Goal: Information Seeking & Learning: Learn about a topic

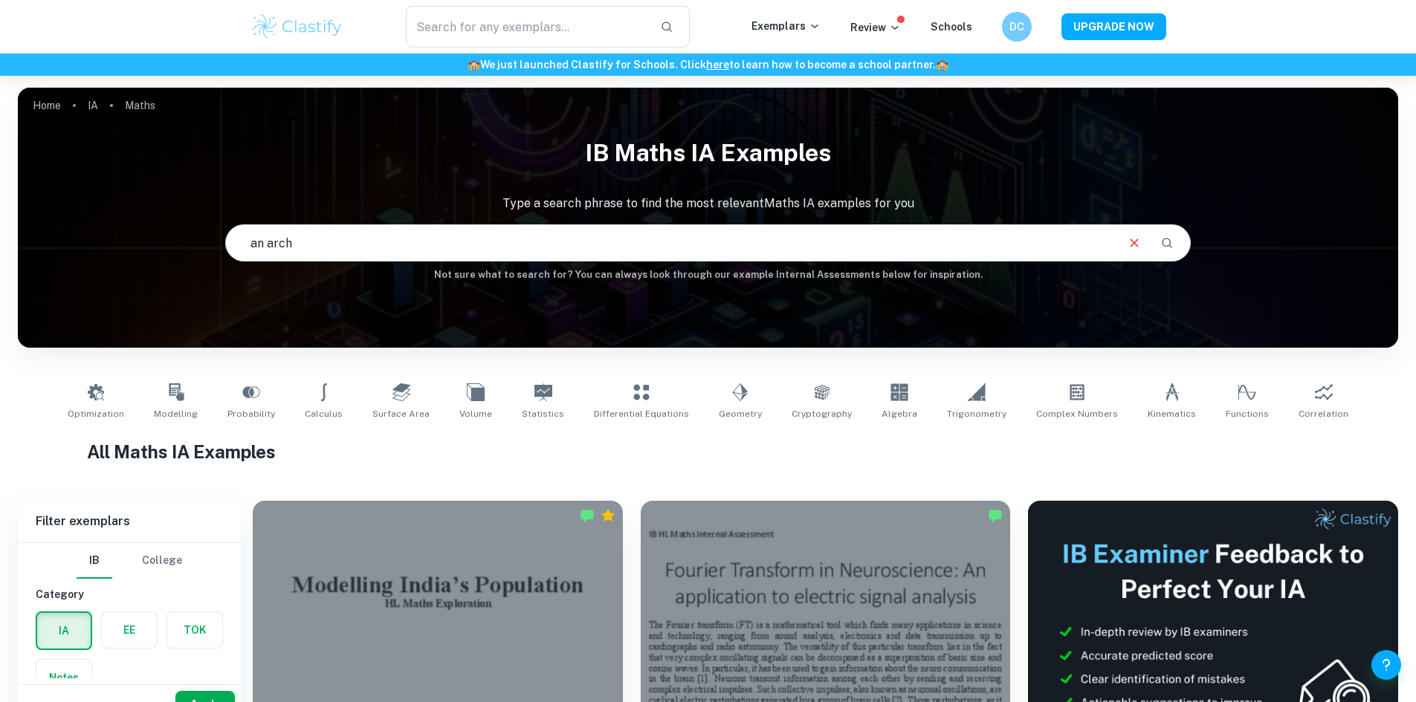
drag, startPoint x: 417, startPoint y: 232, endPoint x: 368, endPoint y: 244, distance: 50.5
click at [391, 242] on input "an arch" at bounding box center [670, 243] width 889 height 42
drag, startPoint x: 340, startPoint y: 247, endPoint x: 197, endPoint y: 246, distance: 142.7
click at [197, 245] on div "IB Maths IA examples Type a search phrase to find the most relevant Maths IA ex…" at bounding box center [708, 205] width 1380 height 153
type input "find volume of an arch"
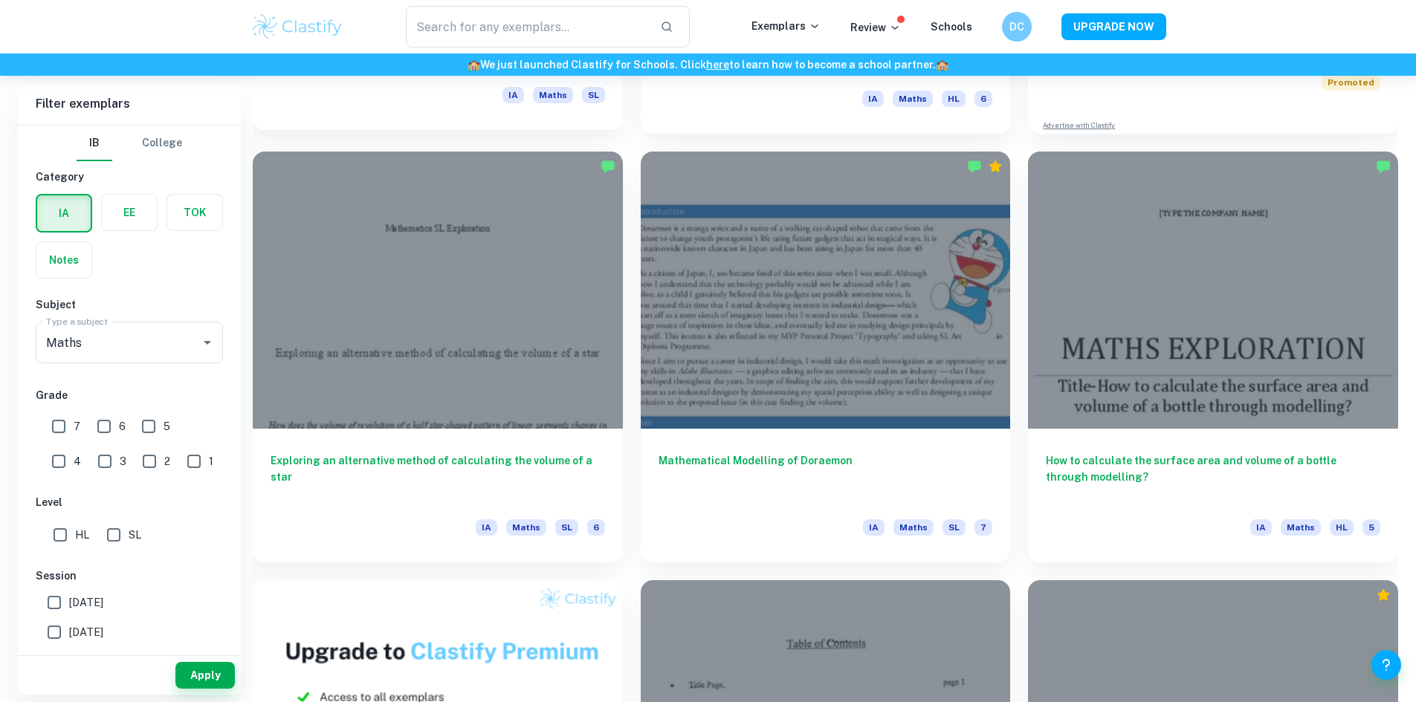
scroll to position [892, 0]
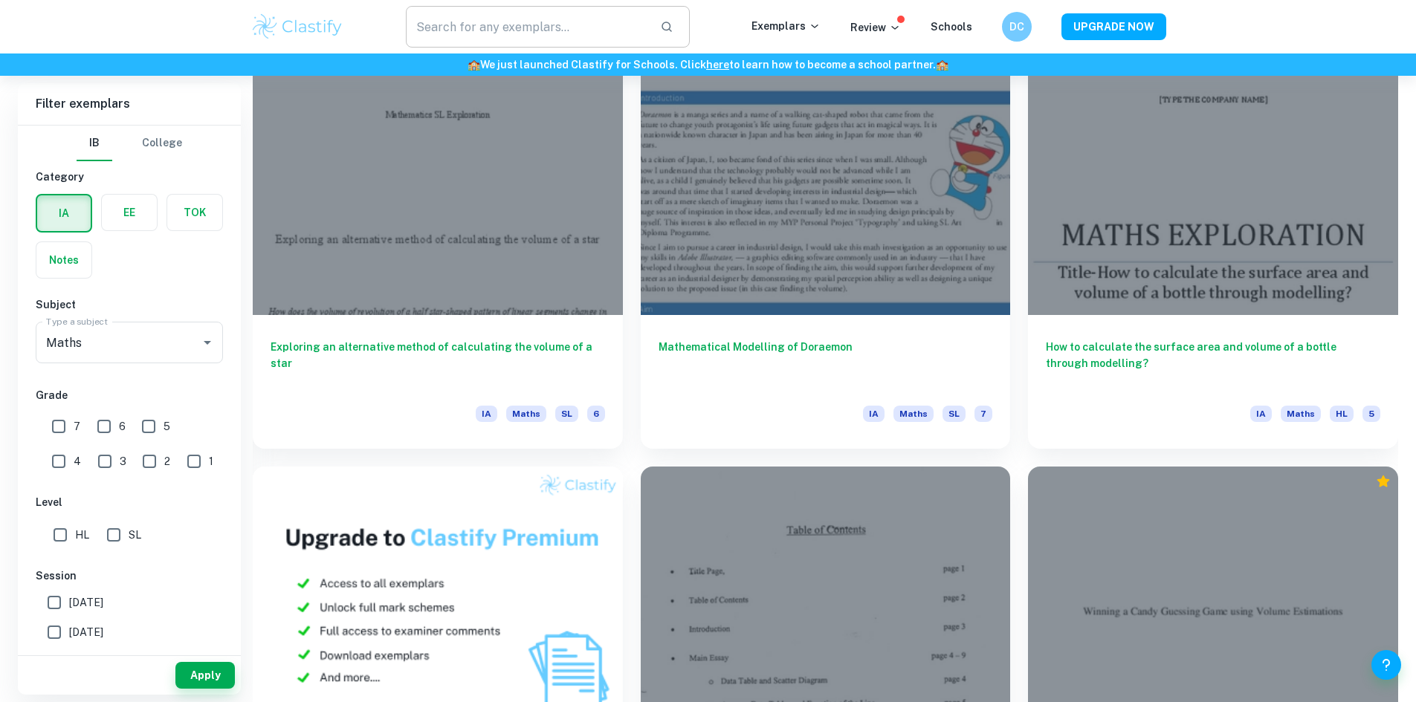
click at [538, 24] on input "text" at bounding box center [527, 27] width 243 height 42
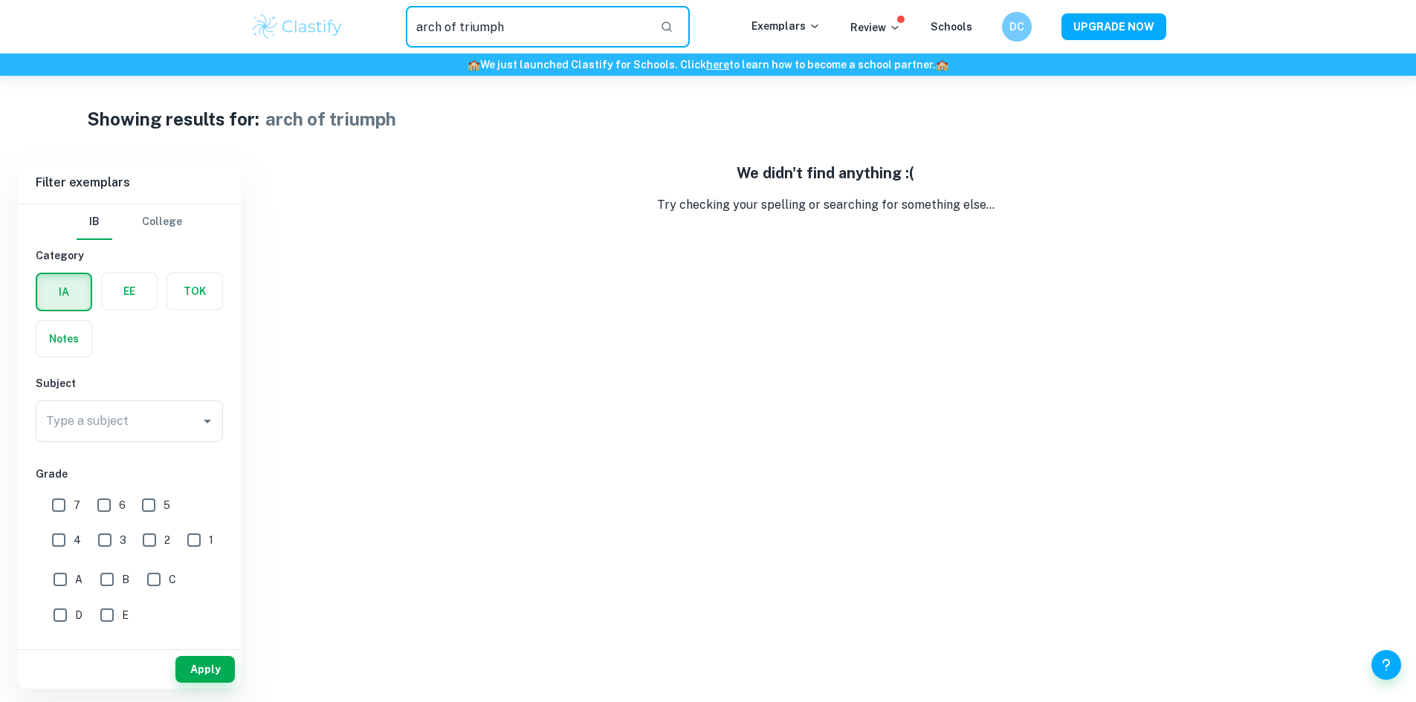
drag, startPoint x: 575, startPoint y: 26, endPoint x: 289, endPoint y: 26, distance: 286.1
click at [289, 26] on div "arch of triumph ​ Exemplars Review Schools DC UPGRADE NOW" at bounding box center [708, 27] width 951 height 42
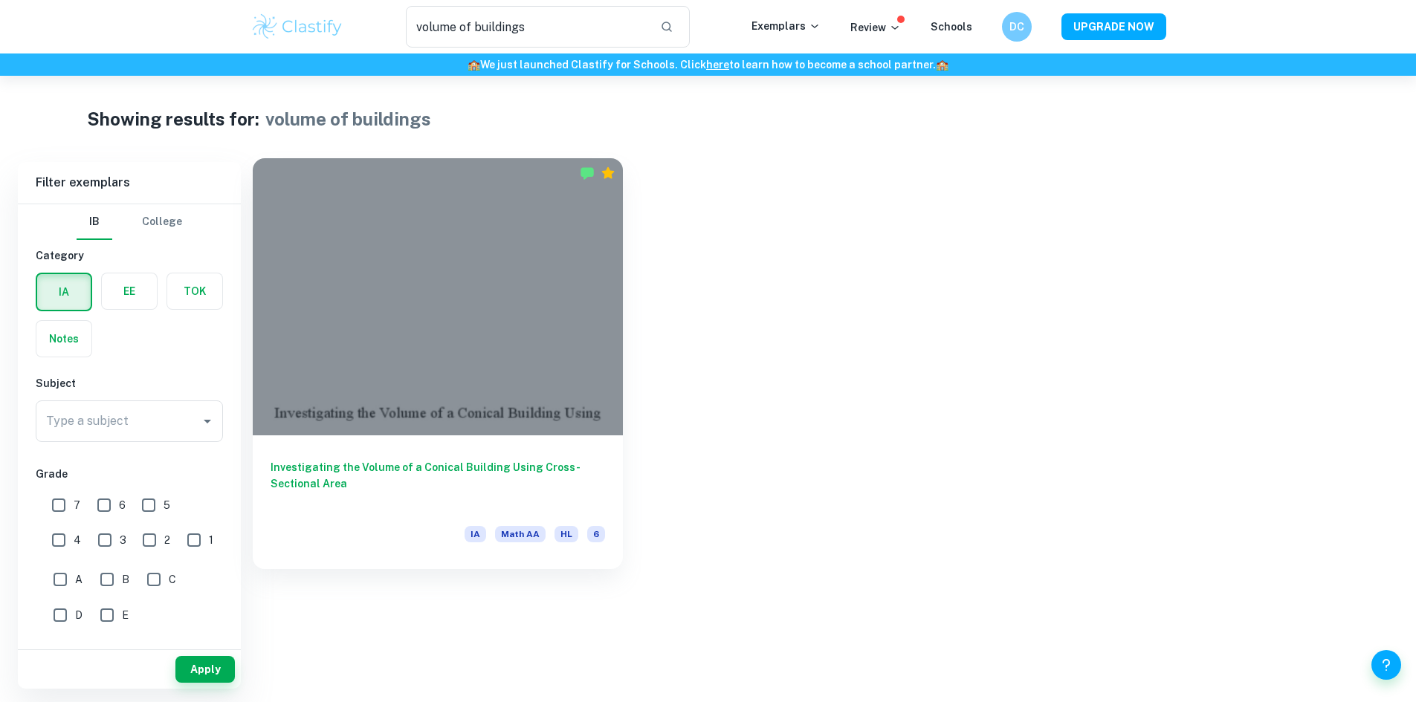
click at [430, 251] on div at bounding box center [438, 296] width 370 height 277
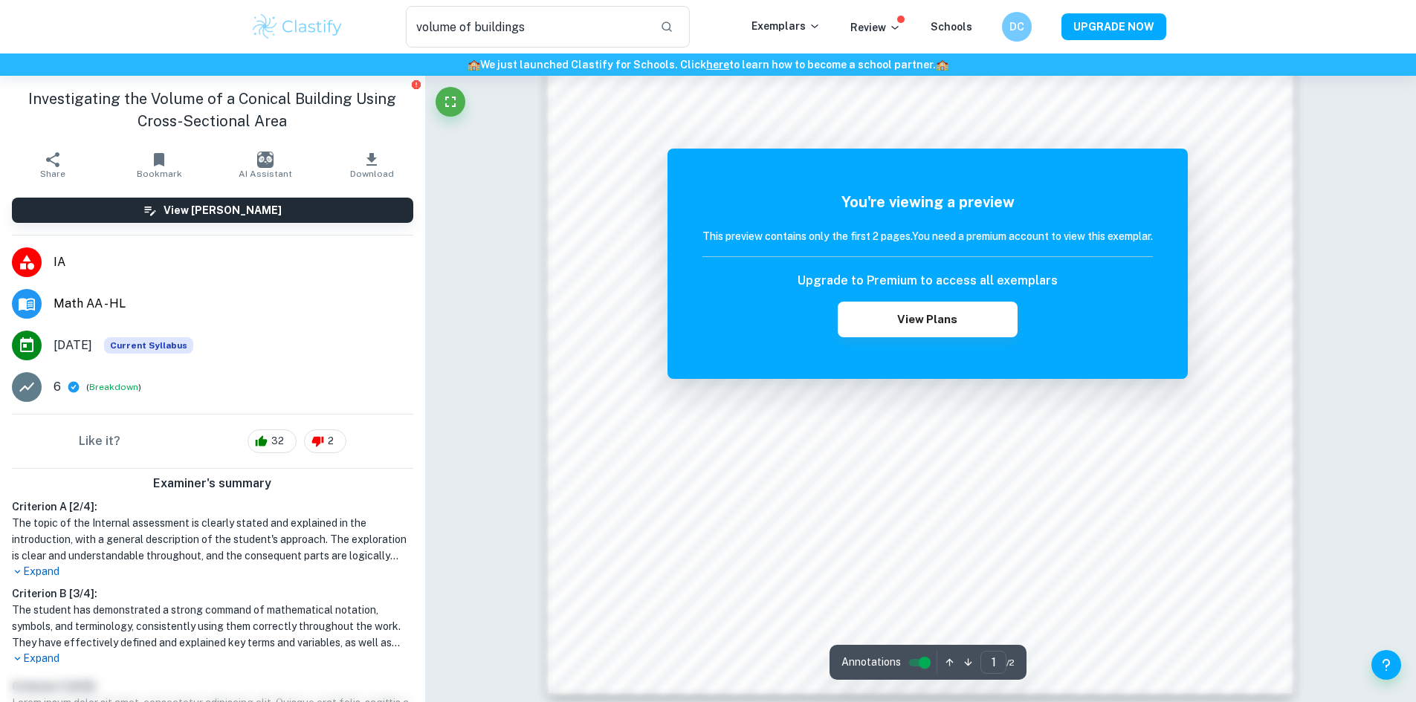
scroll to position [1422, 0]
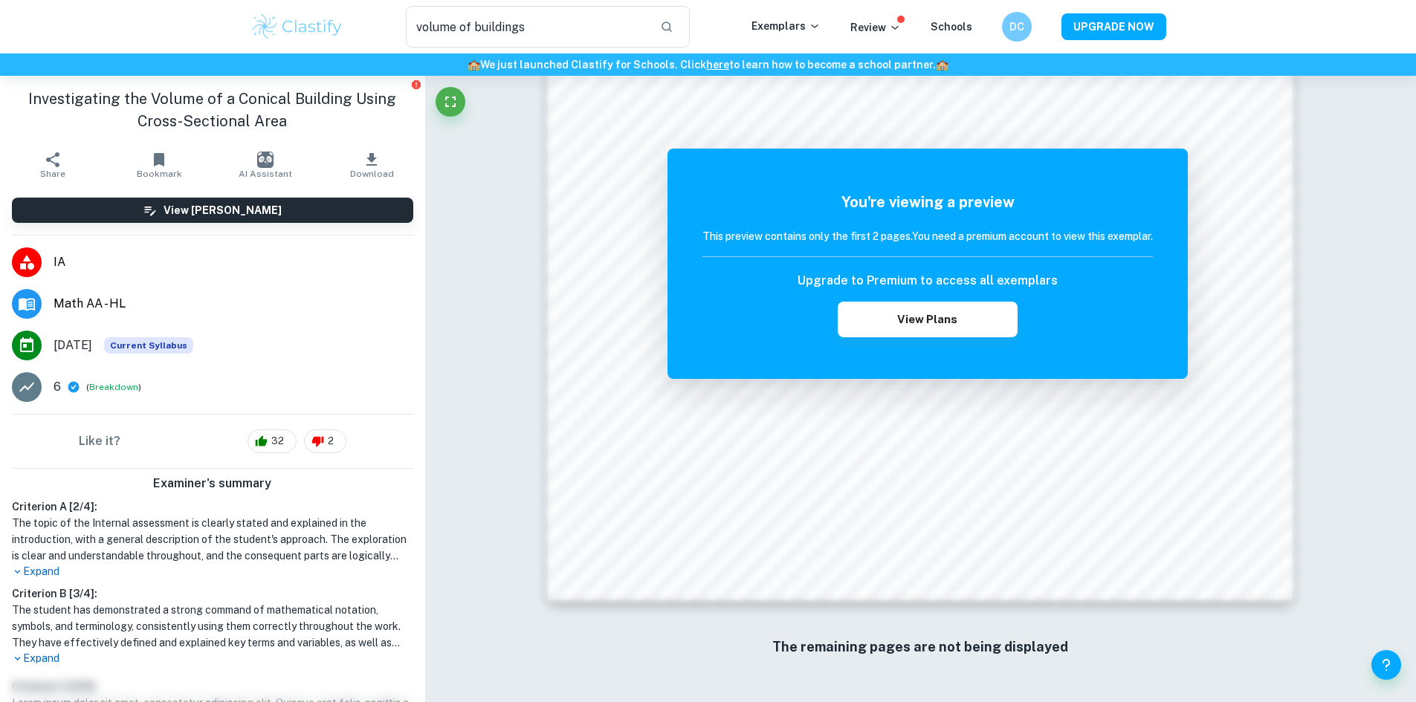
click at [59, 577] on p "Expand" at bounding box center [212, 572] width 401 height 16
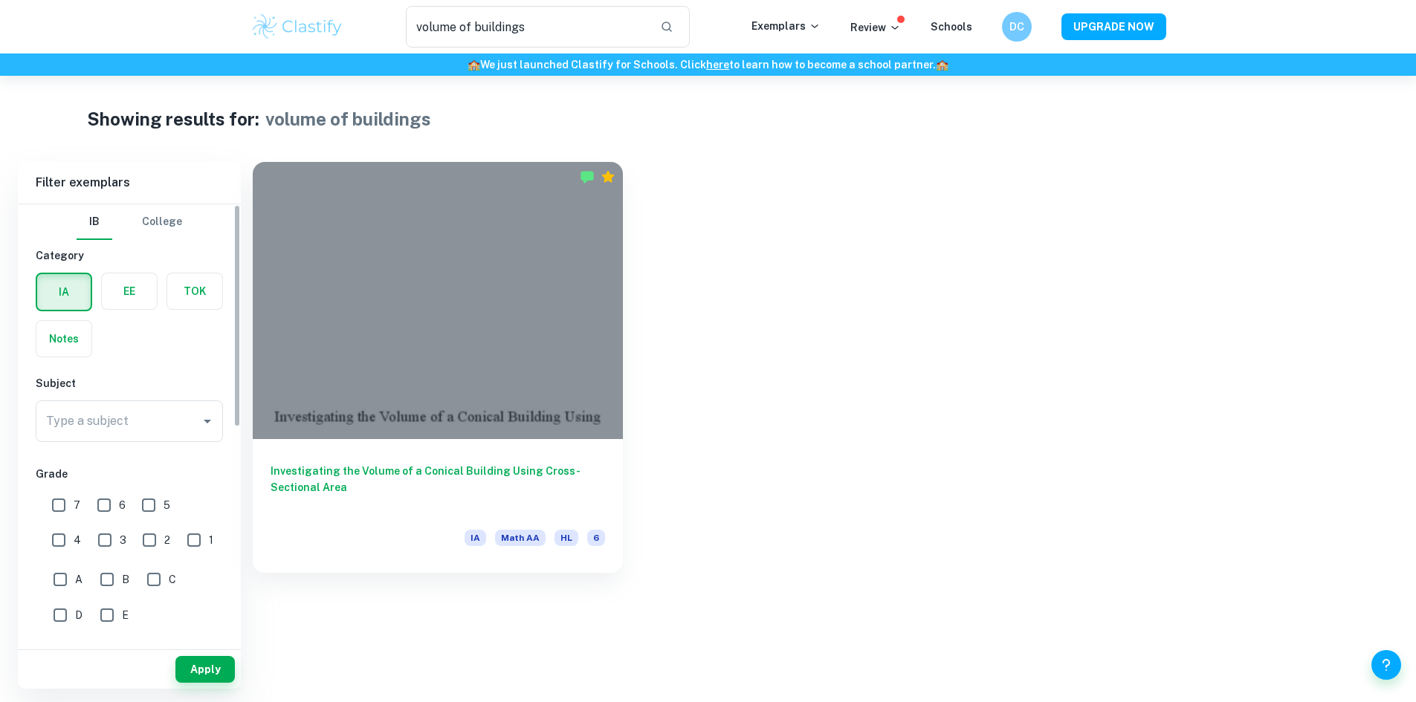
click at [154, 284] on label "button" at bounding box center [129, 291] width 55 height 36
click at [0, 0] on input "radio" at bounding box center [0, 0] width 0 height 0
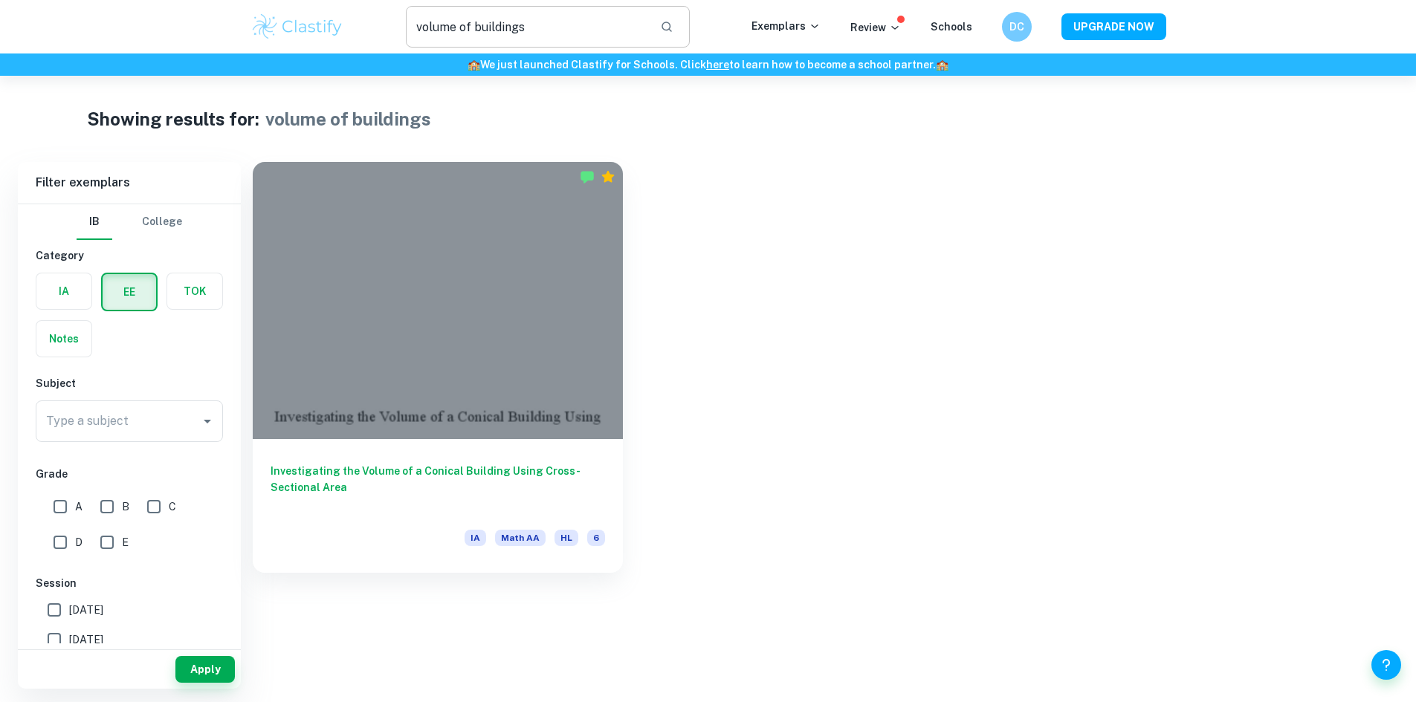
click at [573, 23] on input "volume of buildings" at bounding box center [527, 27] width 243 height 42
drag, startPoint x: 571, startPoint y: 33, endPoint x: 325, endPoint y: 27, distance: 246.0
click at [328, 27] on div "volume of buildings ​ Exemplars Review Schools DC UPGRADE NOW" at bounding box center [708, 27] width 951 height 42
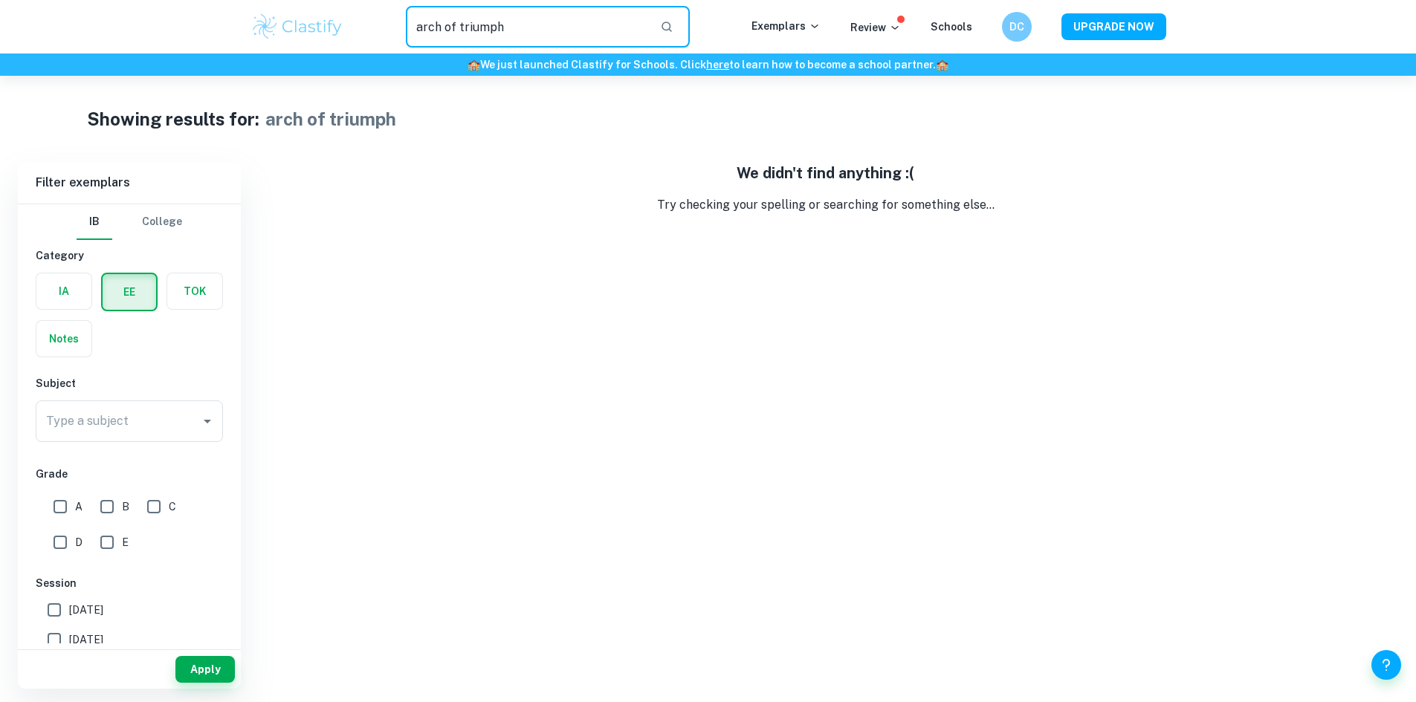
drag, startPoint x: 522, startPoint y: 27, endPoint x: 262, endPoint y: 20, distance: 259.4
click at [265, 21] on div "arch of triumph ​ Exemplars Review Schools DC UPGRADE NOW" at bounding box center [708, 27] width 951 height 42
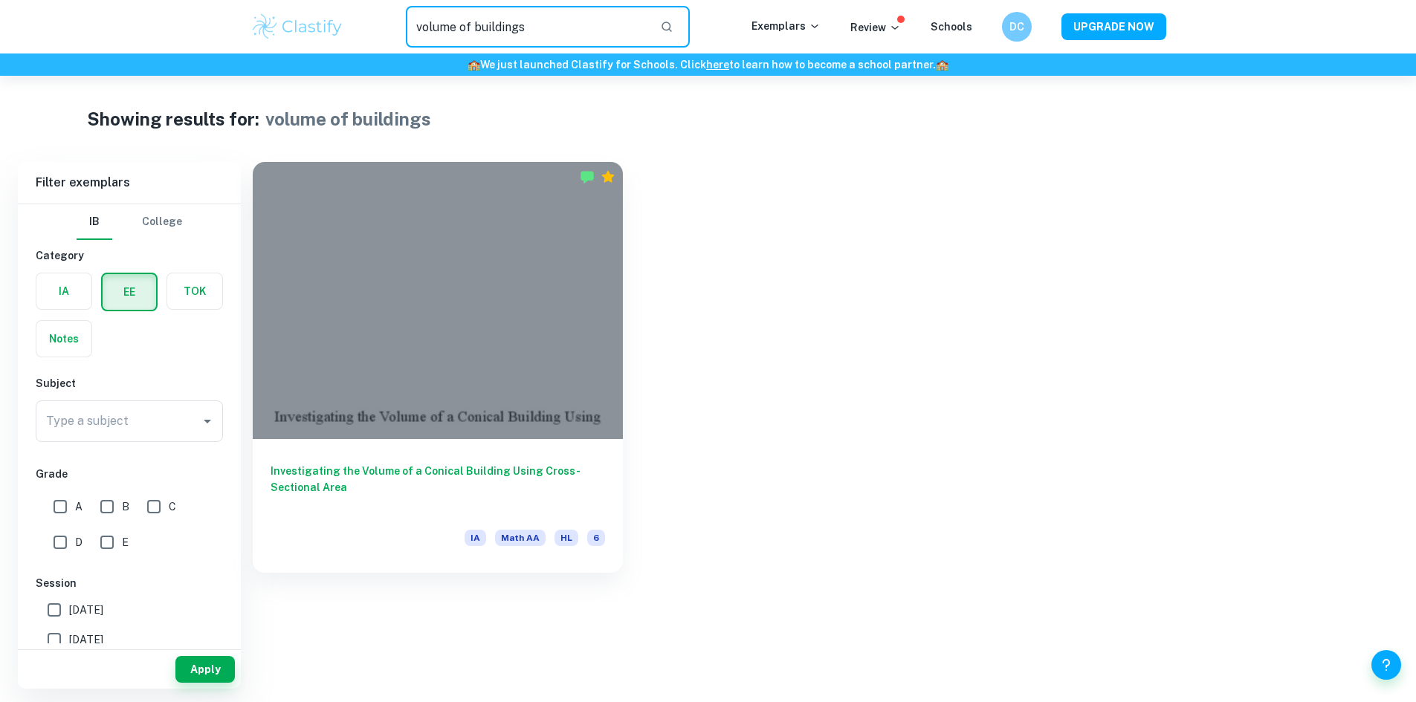
drag, startPoint x: 516, startPoint y: 22, endPoint x: 348, endPoint y: 36, distance: 169.2
click at [348, 36] on div "volume of buildings ​" at bounding box center [547, 27] width 406 height 42
type input "catenary"
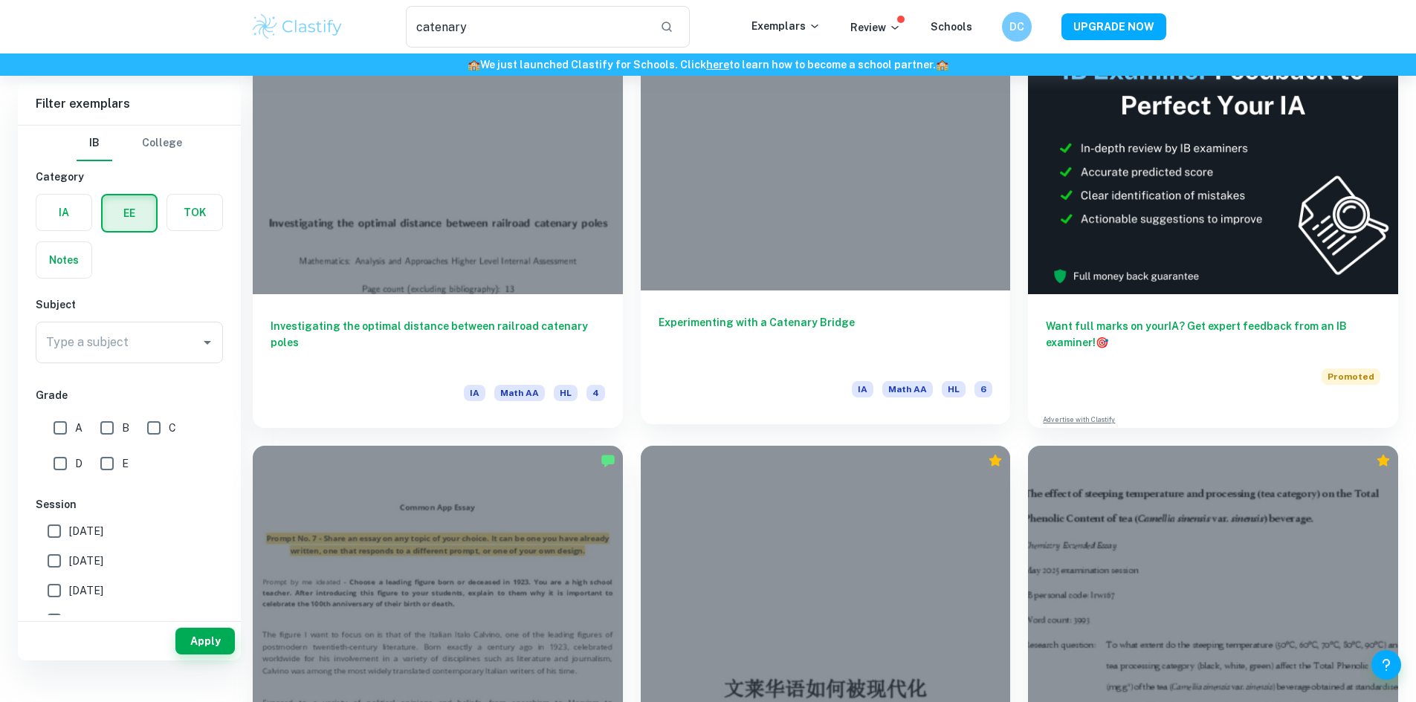
scroll to position [149, 0]
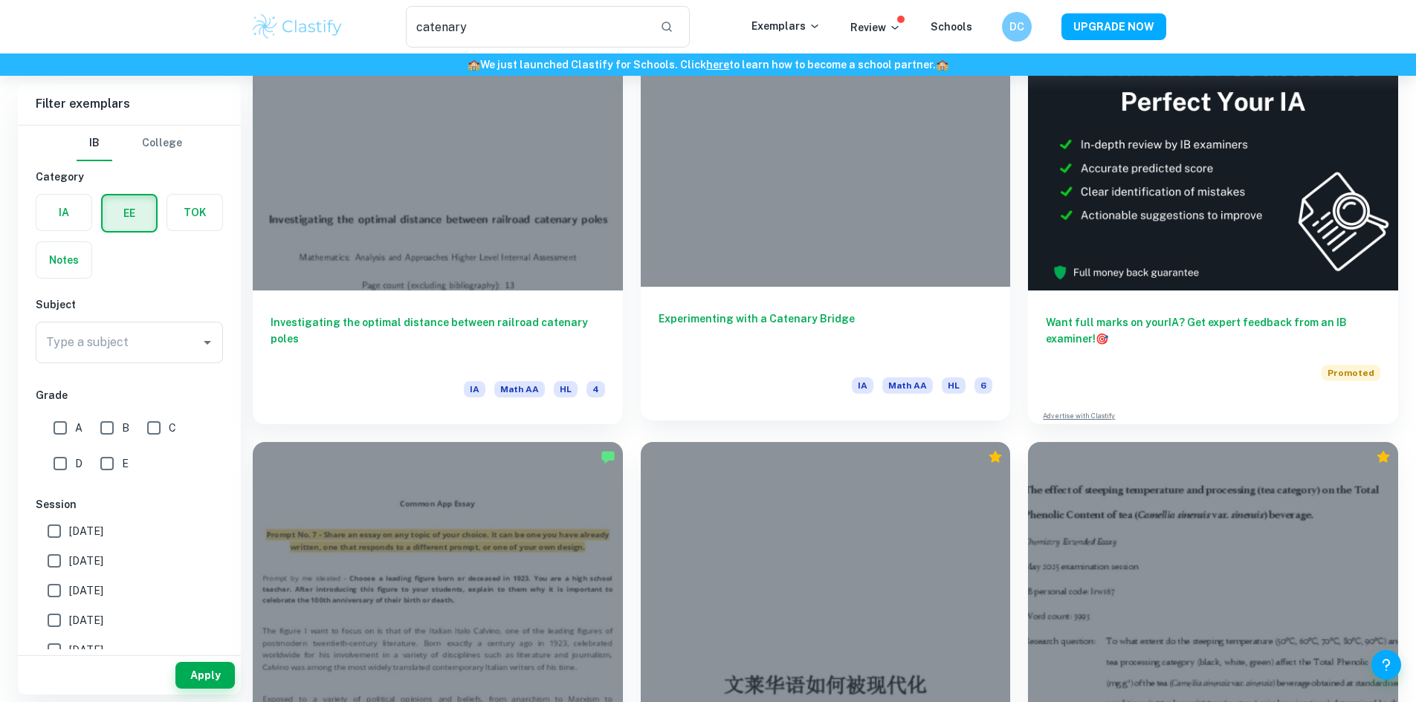
click at [641, 170] on div at bounding box center [826, 148] width 370 height 277
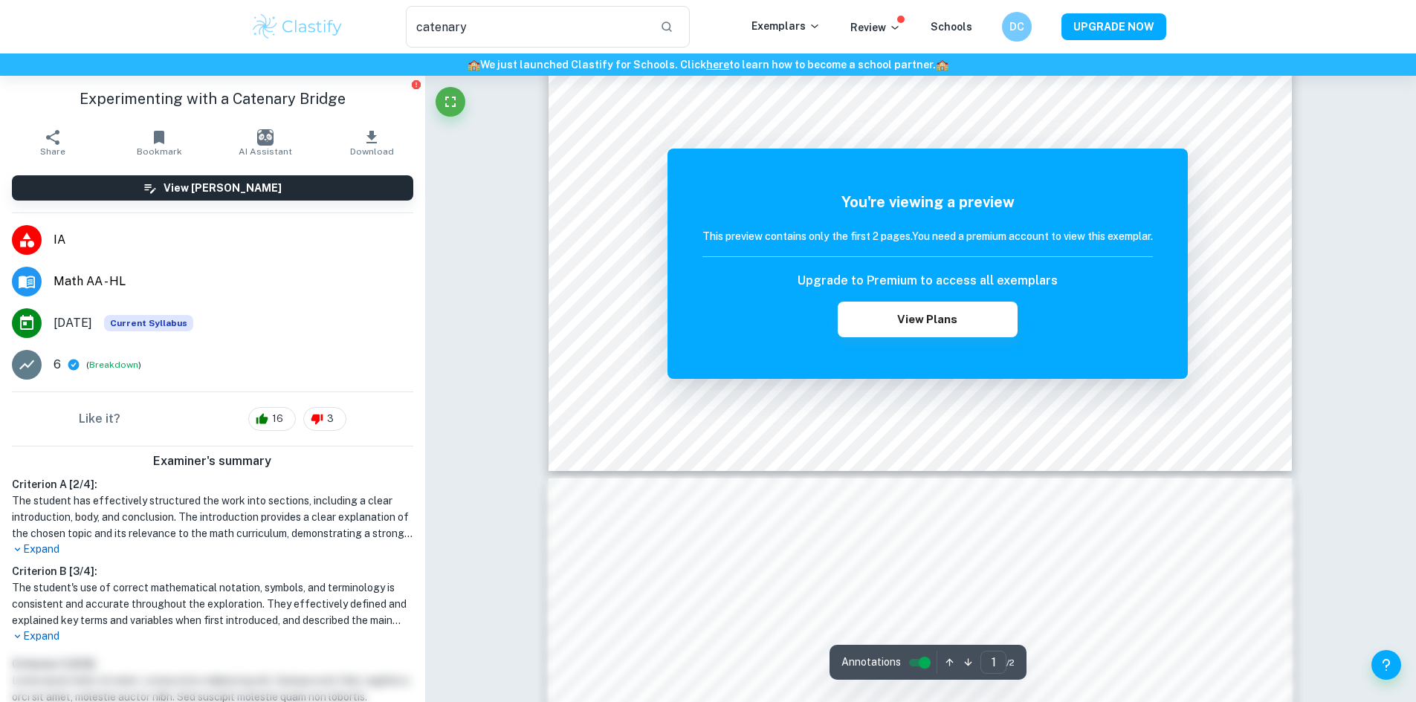
scroll to position [446, 0]
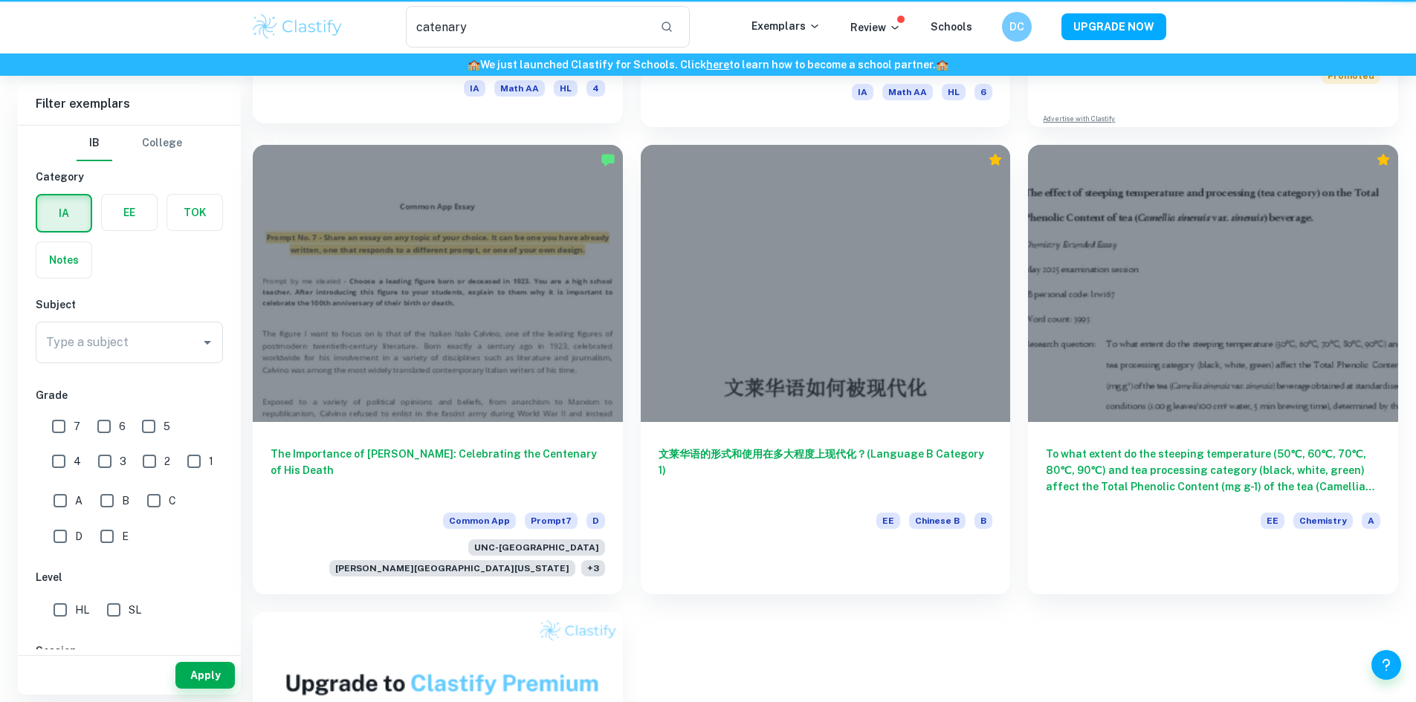
scroll to position [149, 0]
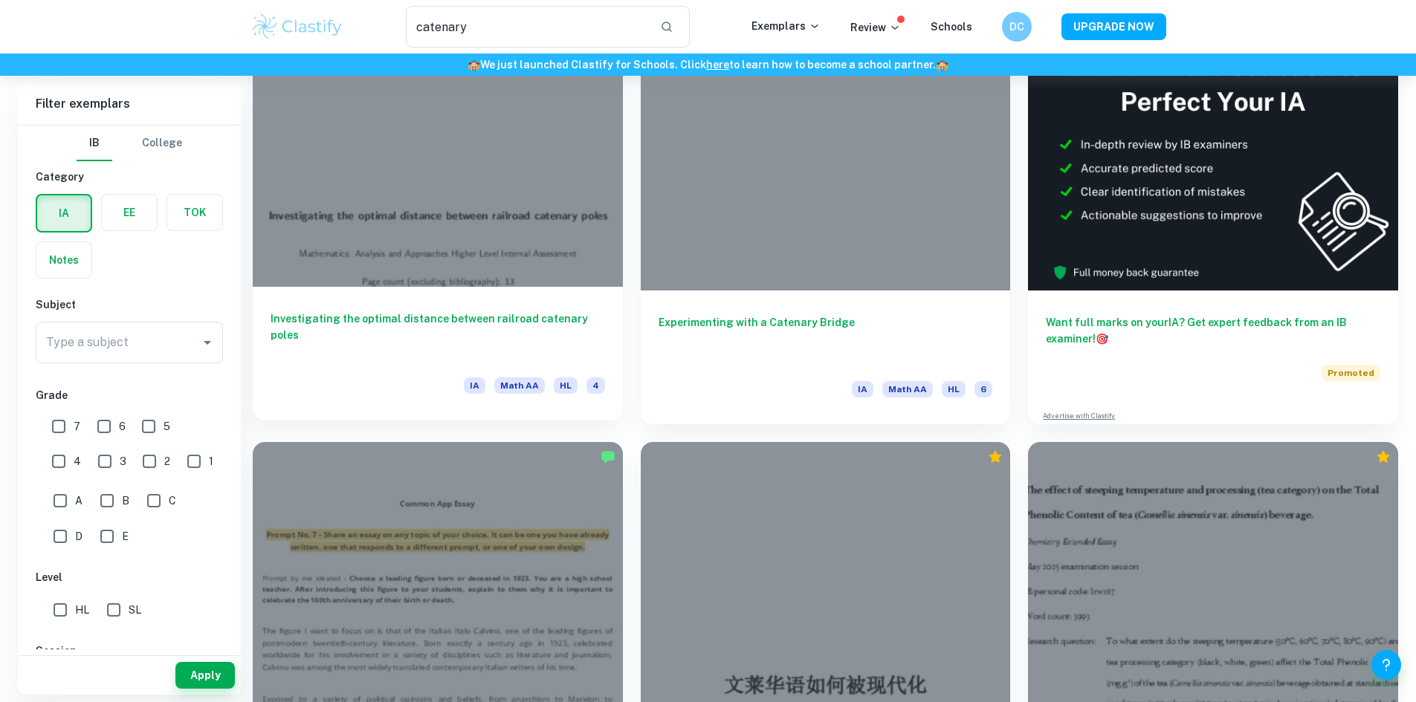
click at [427, 149] on div at bounding box center [438, 148] width 370 height 277
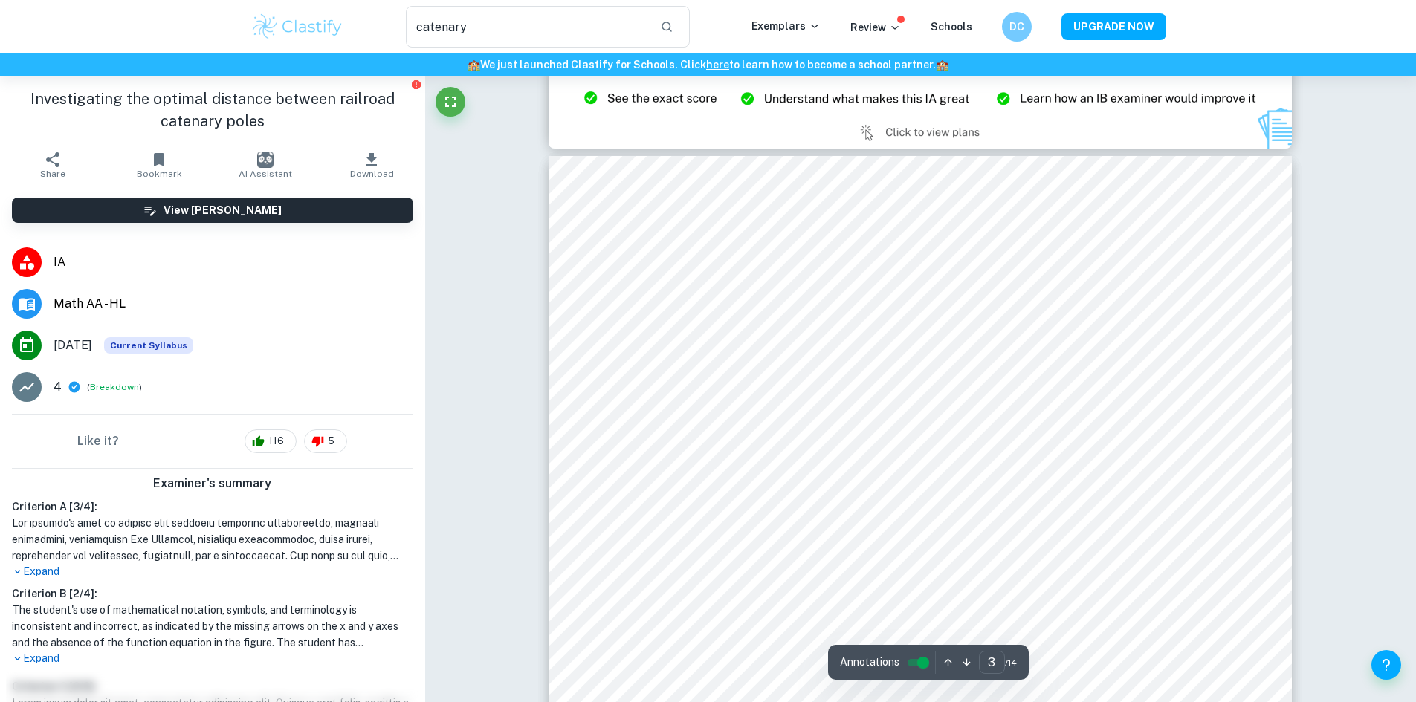
scroll to position [2378, 0]
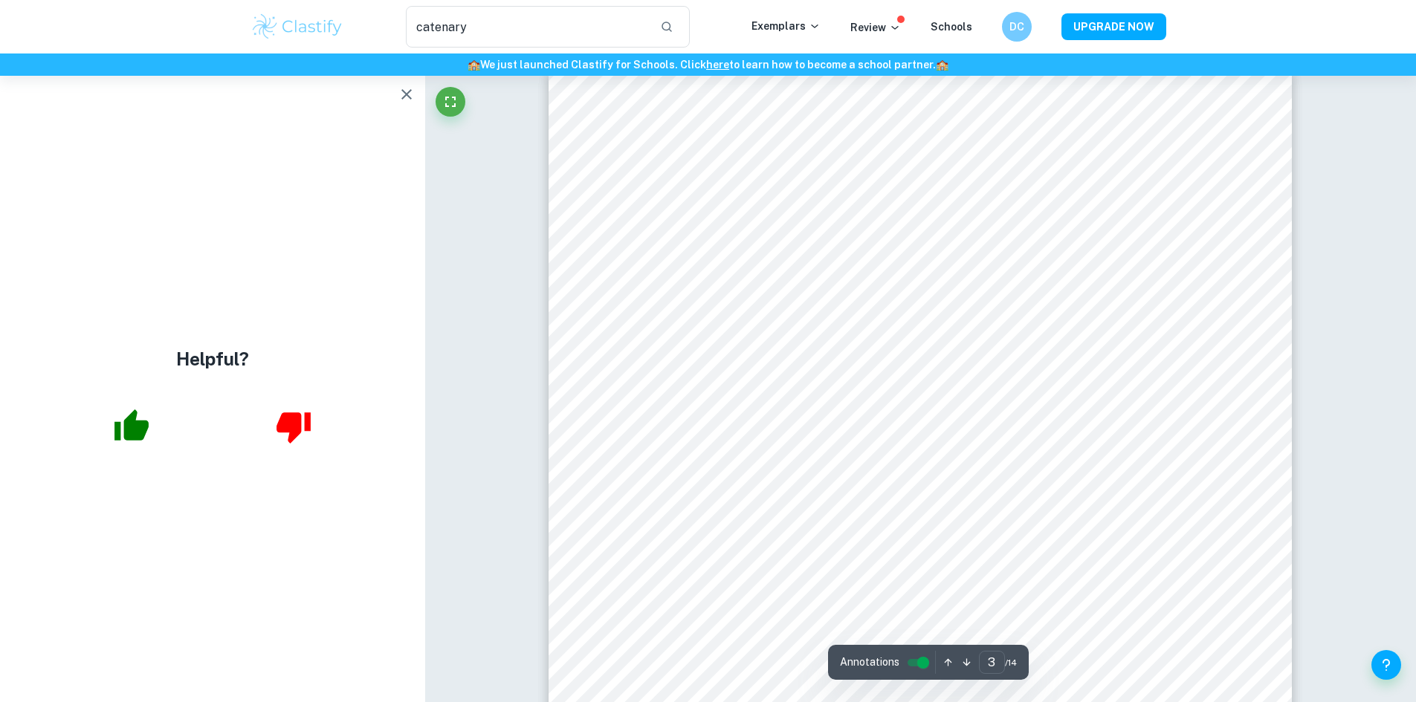
click at [405, 91] on icon "button" at bounding box center [407, 94] width 18 height 18
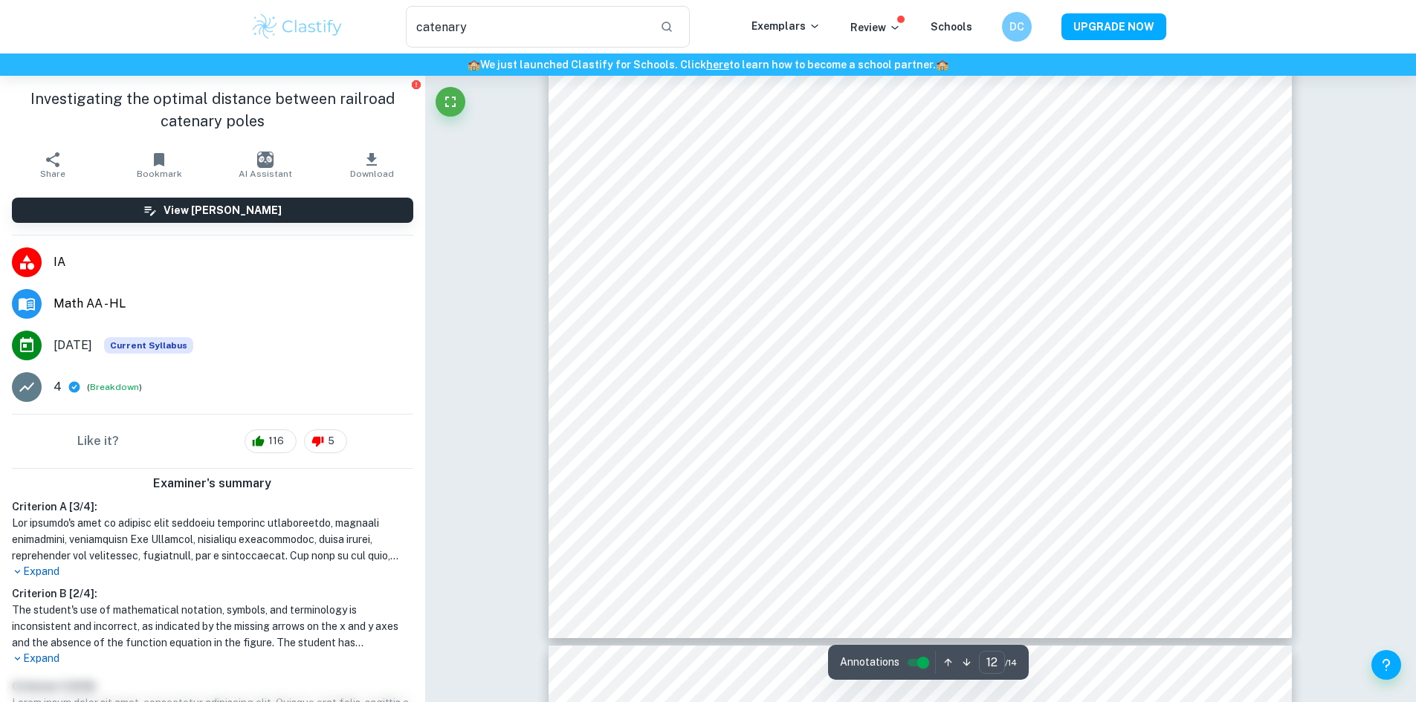
scroll to position [12633, 0]
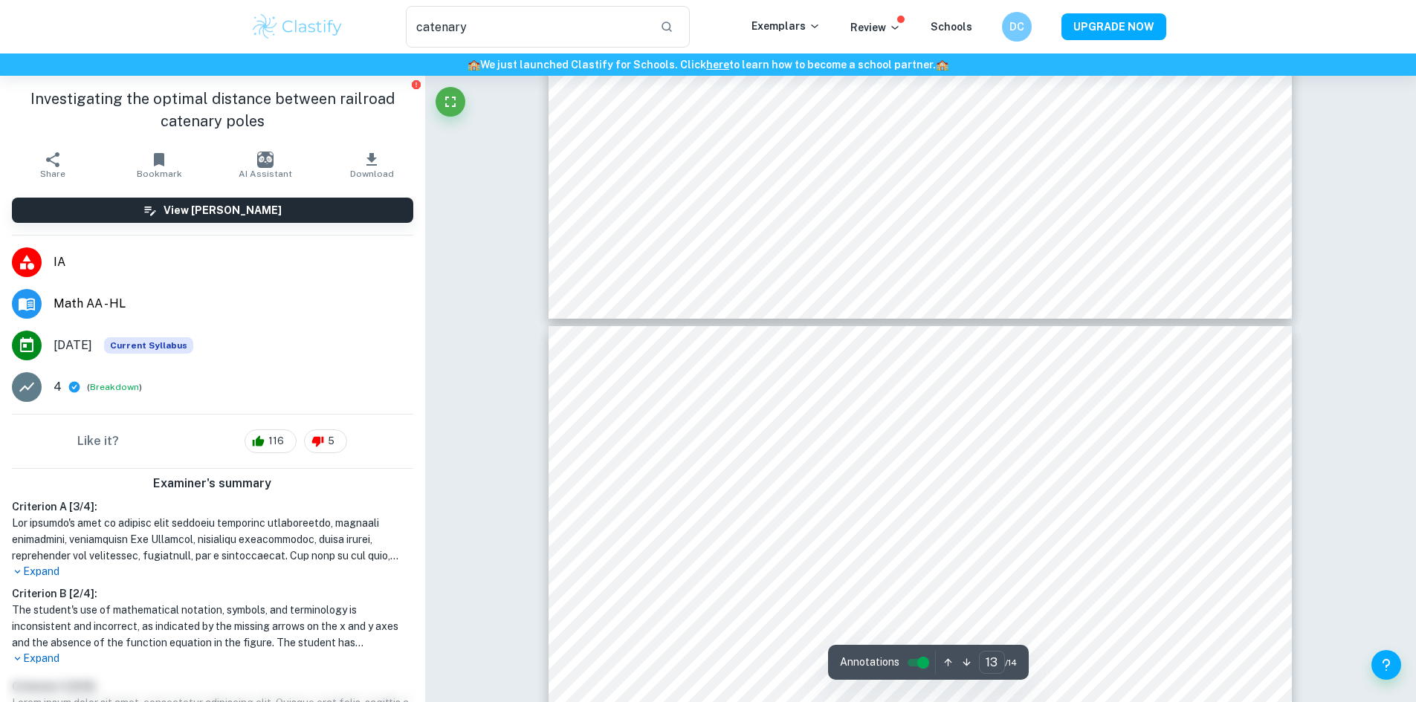
type input "14"
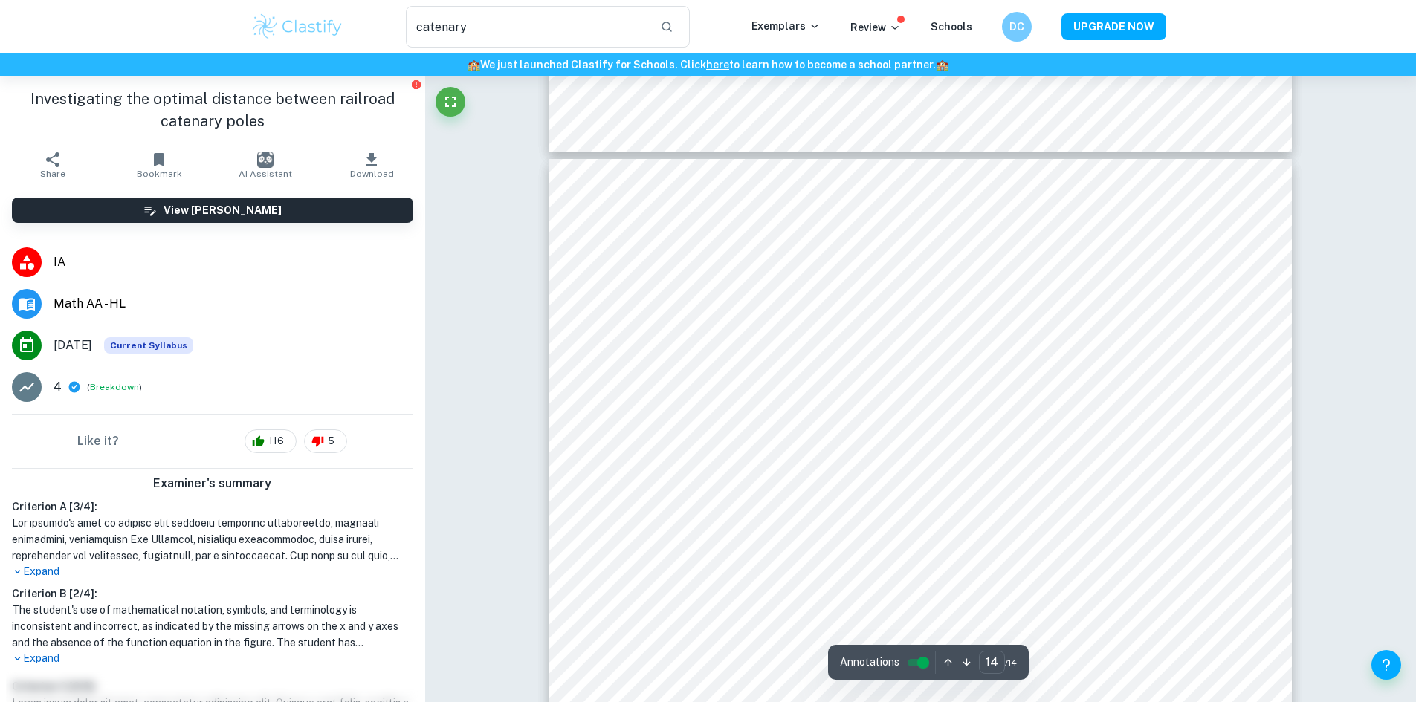
scroll to position [14342, 0]
